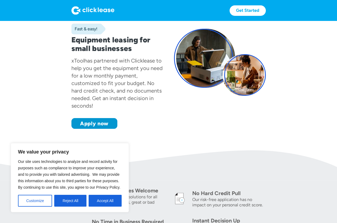
scroll to position [39, 0]
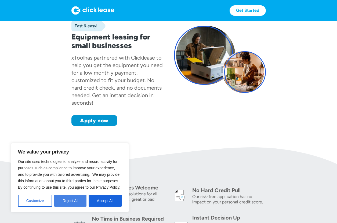
click at [74, 202] on button "Reject All" at bounding box center [70, 201] width 32 height 12
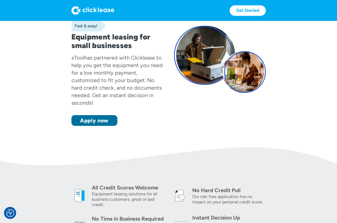
click at [98, 121] on link "Apply now" at bounding box center [94, 120] width 46 height 11
